Goal: Task Accomplishment & Management: Use online tool/utility

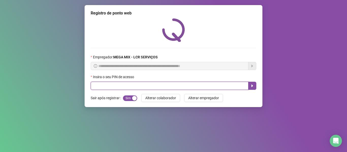
click at [143, 87] on input "text" at bounding box center [170, 86] width 158 height 8
type input "*****"
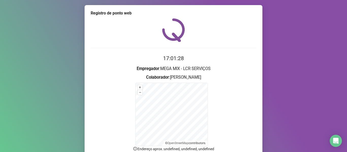
scroll to position [45, 0]
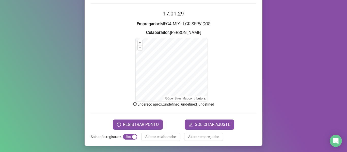
click at [138, 131] on div "Registro de ponto web 17:01:29 Empregador : MEGA MIX - LCR SERVIÇOS Colaborador…" at bounding box center [174, 53] width 178 height 186
click at [138, 125] on span "REGISTRAR PONTO" at bounding box center [141, 125] width 36 height 6
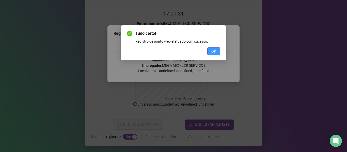
drag, startPoint x: 208, startPoint y: 50, endPoint x: 214, endPoint y: 46, distance: 6.6
click at [209, 50] on button "OK" at bounding box center [213, 51] width 13 height 8
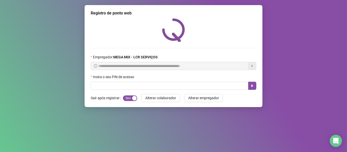
scroll to position [0, 0]
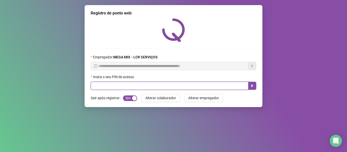
click at [202, 86] on input "text" at bounding box center [170, 86] width 158 height 8
type input "*****"
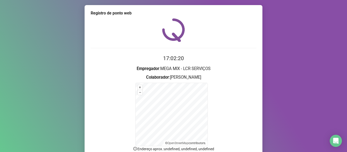
scroll to position [25, 0]
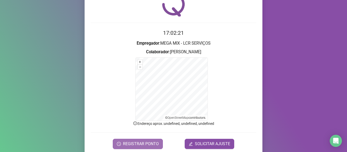
click at [128, 141] on span "REGISTRAR PONTO" at bounding box center [141, 144] width 36 height 6
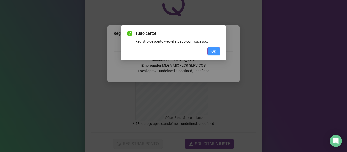
click at [216, 49] on span "OK" at bounding box center [213, 51] width 5 height 6
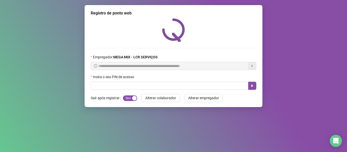
scroll to position [0, 0]
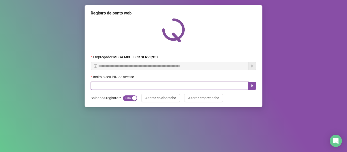
click at [163, 86] on input "text" at bounding box center [170, 86] width 158 height 8
type input "*****"
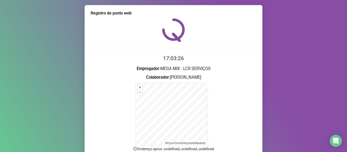
scroll to position [45, 0]
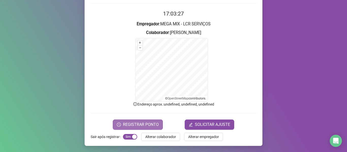
click at [126, 120] on button "REGISTRAR PONTO" at bounding box center [138, 125] width 50 height 10
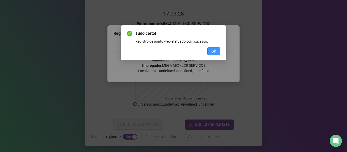
click at [214, 50] on span "OK" at bounding box center [213, 51] width 5 height 6
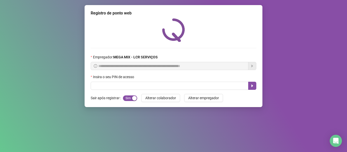
scroll to position [0, 0]
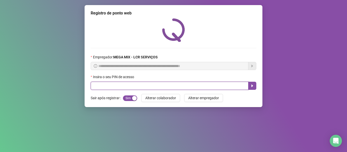
click at [241, 86] on input "text" at bounding box center [170, 86] width 158 height 8
type input "*****"
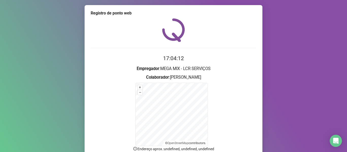
scroll to position [45, 0]
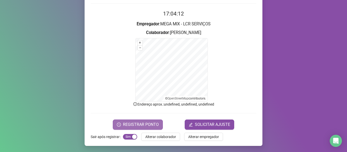
click at [155, 123] on span "REGISTRAR PONTO" at bounding box center [141, 125] width 36 height 6
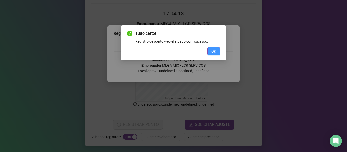
click at [209, 51] on button "OK" at bounding box center [213, 51] width 13 height 8
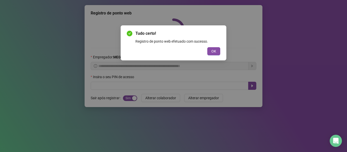
scroll to position [0, 0]
click at [212, 23] on div "Tudo certo! Registro de ponto web efetuado com sucesso. OK" at bounding box center [173, 76] width 347 height 152
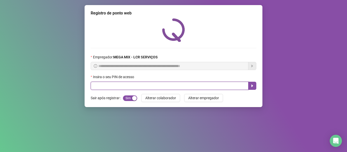
click at [238, 85] on input "text" at bounding box center [170, 86] width 158 height 8
type input "***"
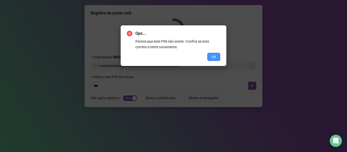
click at [212, 53] on button "OK" at bounding box center [213, 57] width 13 height 8
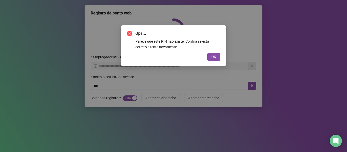
click at [212, 53] on button "OK" at bounding box center [213, 57] width 13 height 8
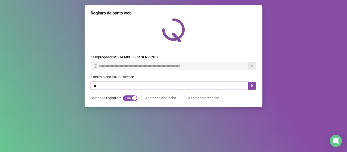
type input "*"
type input "*****"
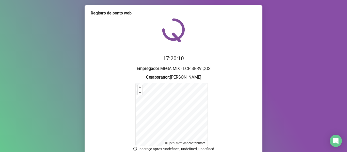
scroll to position [45, 0]
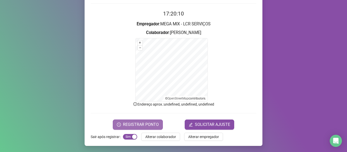
click at [134, 124] on span "REGISTRAR PONTO" at bounding box center [141, 125] width 36 height 6
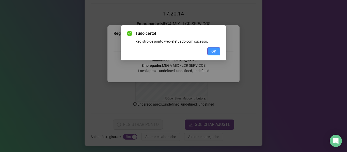
click at [214, 50] on span "OK" at bounding box center [213, 51] width 5 height 6
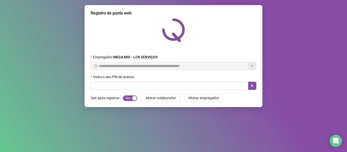
scroll to position [0, 0]
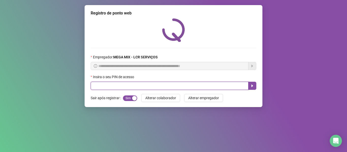
click at [100, 84] on input "text" at bounding box center [170, 86] width 158 height 8
type input "*****"
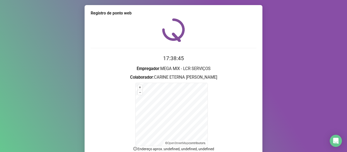
scroll to position [25, 0]
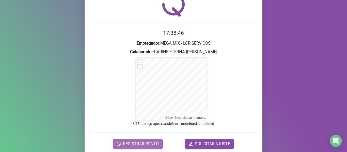
click at [126, 146] on span "REGISTRAR PONTO" at bounding box center [141, 144] width 36 height 6
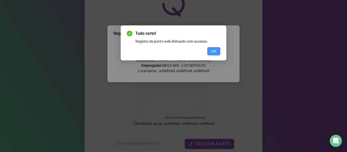
click at [211, 55] on button "OK" at bounding box center [213, 51] width 13 height 8
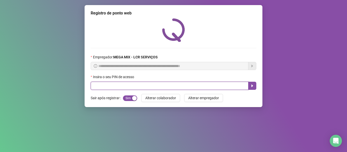
click at [211, 89] on input "text" at bounding box center [170, 86] width 158 height 8
type input "*****"
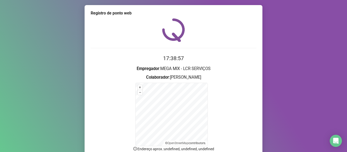
scroll to position [45, 0]
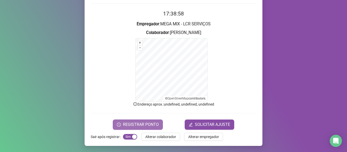
click at [140, 122] on span "REGISTRAR PONTO" at bounding box center [141, 125] width 36 height 6
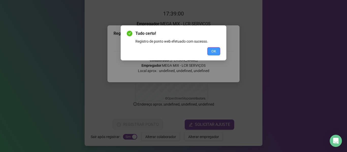
click at [212, 49] on span "OK" at bounding box center [213, 51] width 5 height 6
